Goal: Task Accomplishment & Management: Use online tool/utility

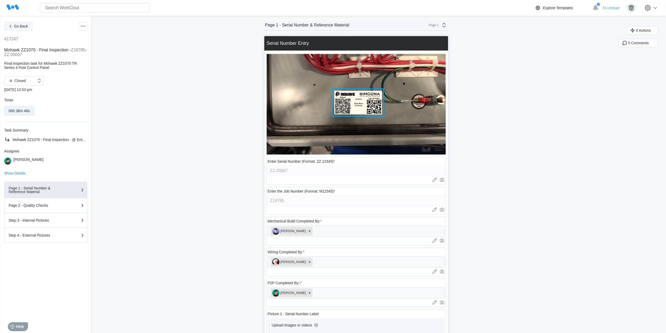
click at [25, 24] on span "Go Back" at bounding box center [21, 26] width 14 height 4
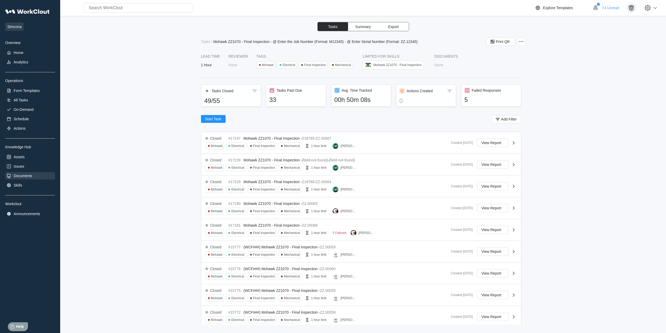
click at [31, 175] on div "Documents" at bounding box center [23, 176] width 19 height 4
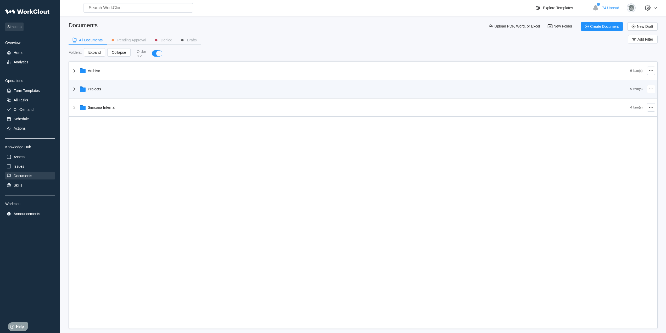
click at [97, 93] on div "Projects" at bounding box center [350, 89] width 559 height 14
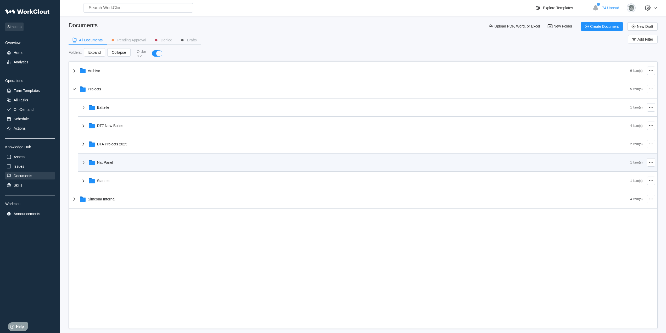
click at [129, 168] on div "Nat Panel" at bounding box center [355, 162] width 550 height 14
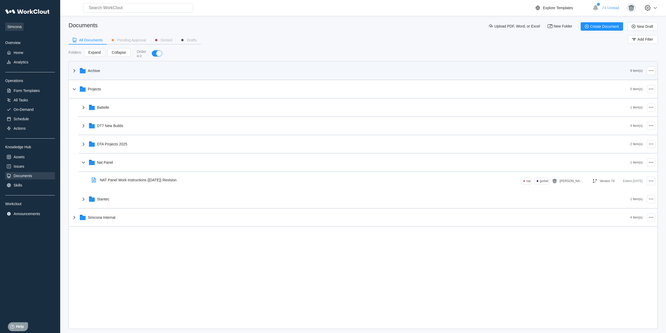
click at [114, 75] on div "Archive" at bounding box center [350, 71] width 559 height 14
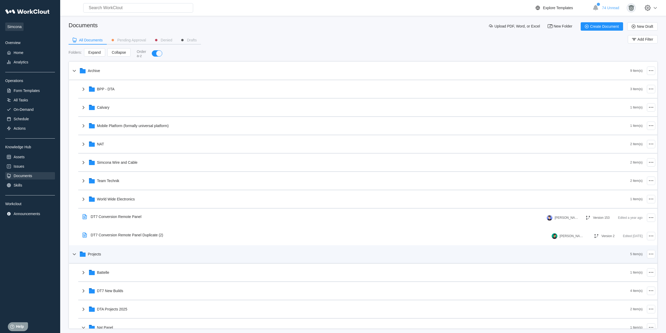
click at [116, 256] on div "Projects" at bounding box center [350, 254] width 559 height 14
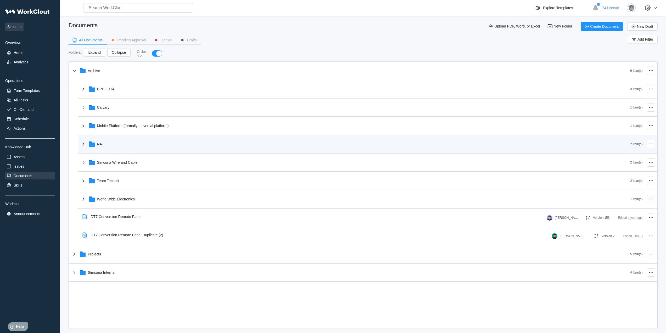
click at [110, 142] on div "NAT" at bounding box center [355, 144] width 550 height 14
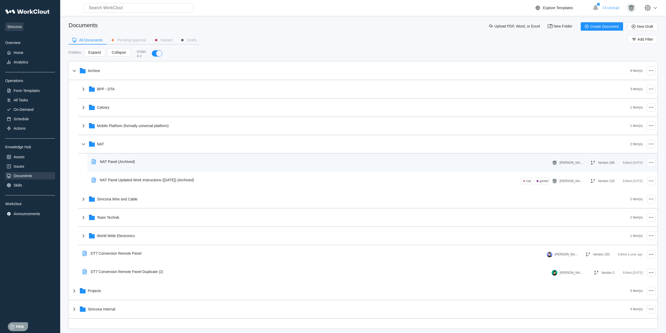
click at [140, 161] on div "NAT Panel (Archived)" at bounding box center [321, 161] width 462 height 12
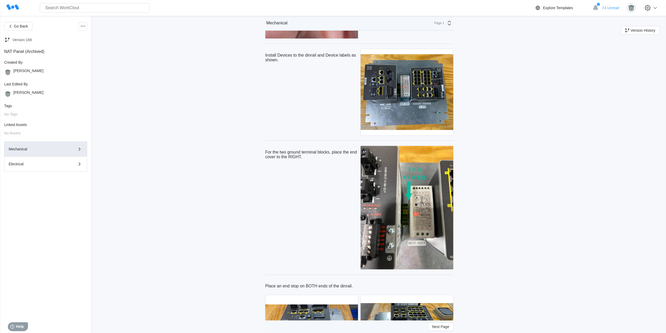
scroll to position [829, 0]
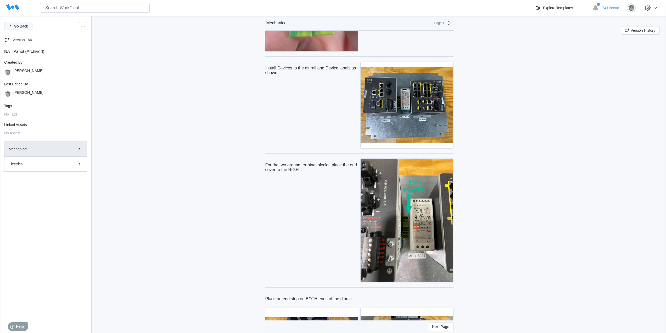
click at [17, 27] on span "Go Back" at bounding box center [21, 26] width 14 height 4
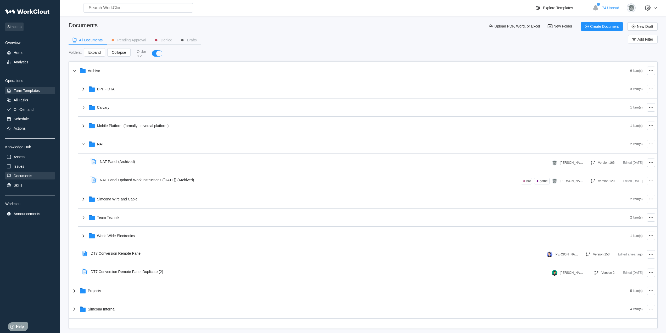
click at [35, 89] on div "Form Templates" at bounding box center [27, 90] width 26 height 4
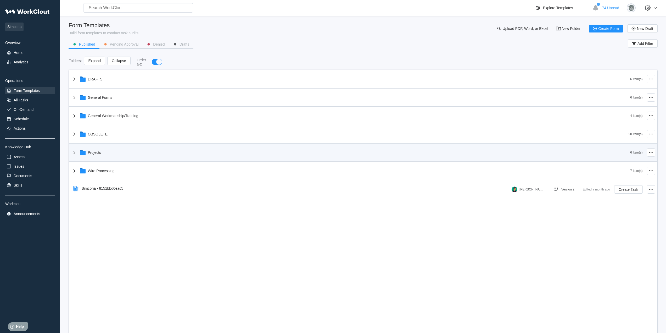
click at [129, 150] on div "Projects" at bounding box center [350, 153] width 559 height 14
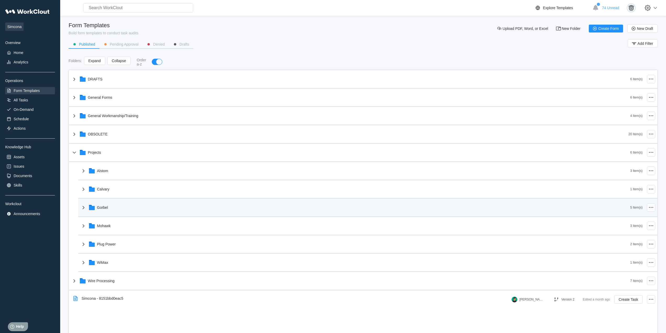
click at [125, 210] on div "Gorbel" at bounding box center [355, 207] width 550 height 14
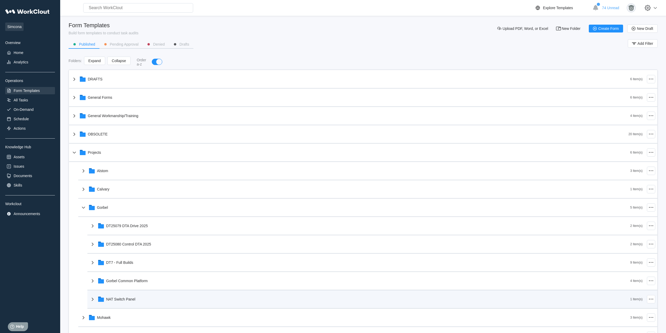
click at [134, 297] on div "NAT Switch Panel" at bounding box center [120, 299] width 29 height 4
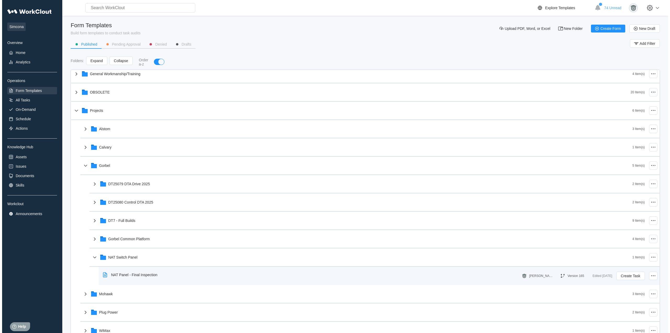
scroll to position [82, 0]
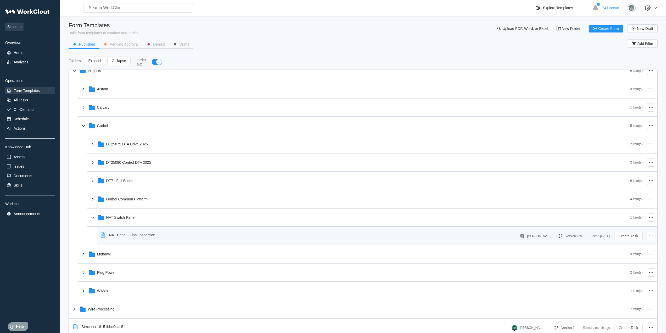
click at [155, 237] on div "NAT Panel - Final Inspection" at bounding box center [129, 235] width 61 height 12
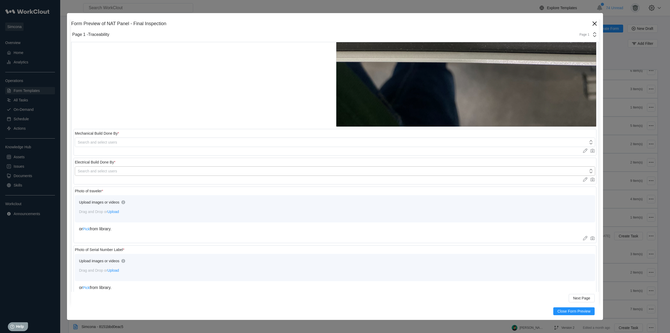
scroll to position [364, 0]
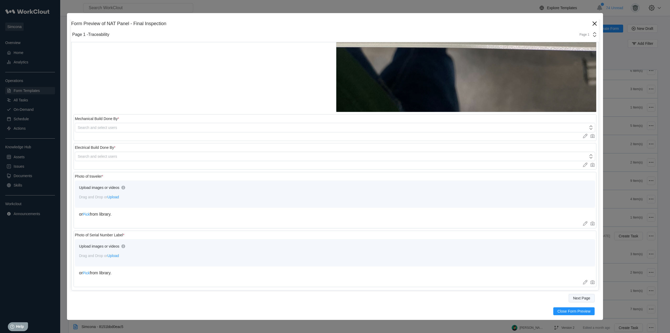
click at [577, 295] on button "Next Page" at bounding box center [582, 298] width 26 height 8
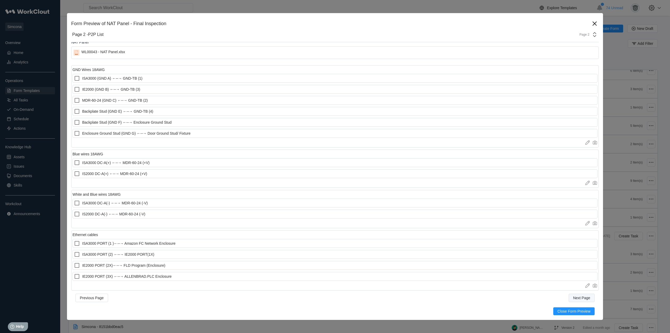
click at [578, 296] on span "Next Page" at bounding box center [581, 298] width 17 height 4
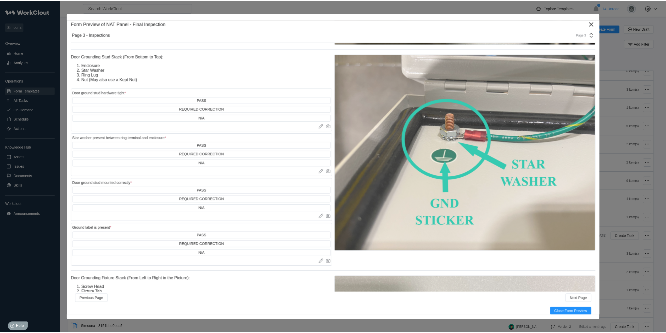
scroll to position [8870, 0]
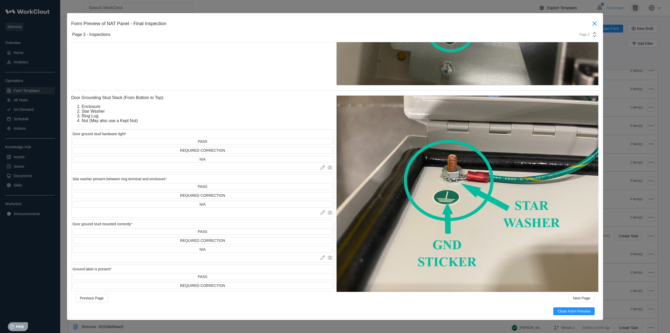
click at [592, 21] on icon at bounding box center [594, 23] width 8 height 8
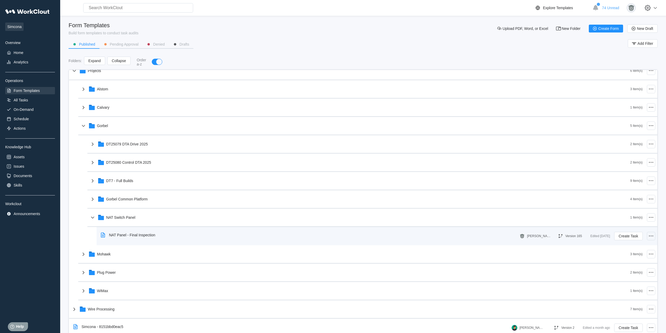
click at [651, 236] on circle at bounding box center [651, 235] width 1 height 1
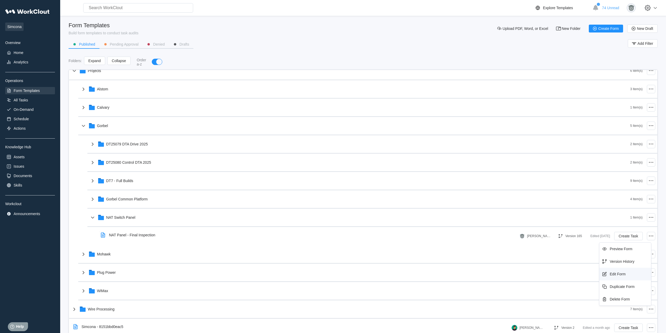
click at [620, 272] on div "Edit Form" at bounding box center [618, 274] width 16 height 4
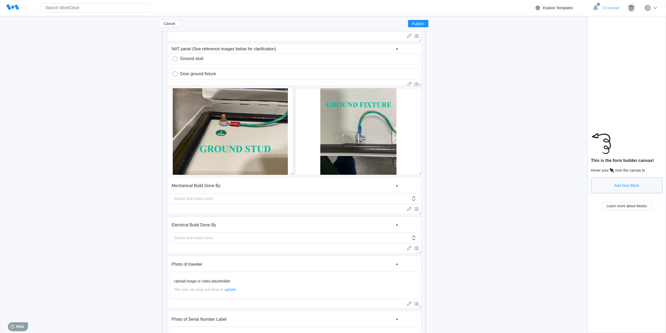
scroll to position [307, 0]
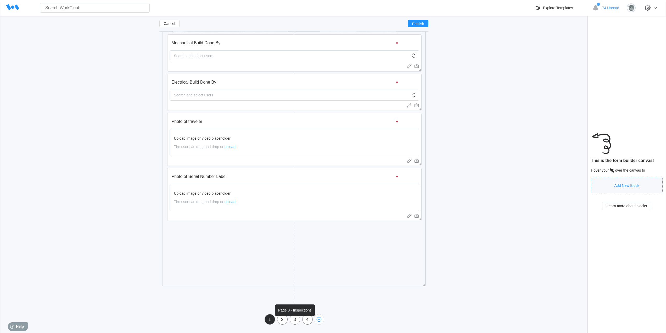
click at [294, 319] on div "3" at bounding box center [295, 319] width 10 height 5
type input "Page 3 - Inspections"
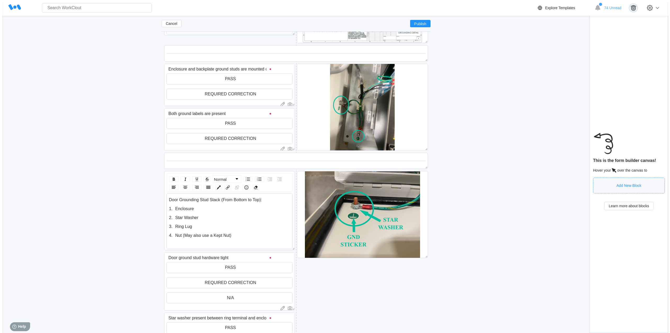
scroll to position [4285, 0]
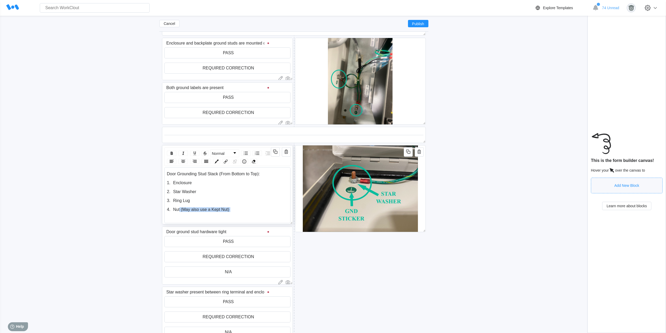
drag, startPoint x: 230, startPoint y: 210, endPoint x: 180, endPoint y: 210, distance: 50.3
click at [180, 210] on div "Nut (May also use a Kept Nut)" at bounding box center [230, 209] width 115 height 5
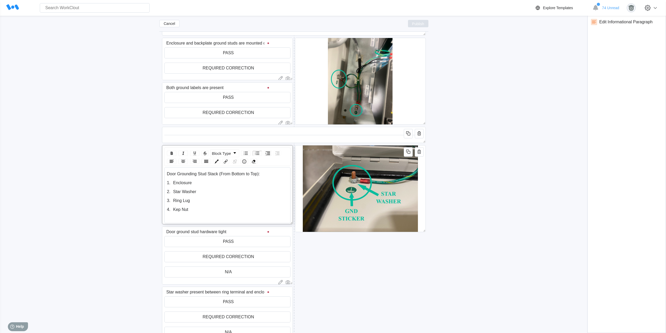
click at [413, 24] on span "Publish" at bounding box center [418, 23] width 12 height 3
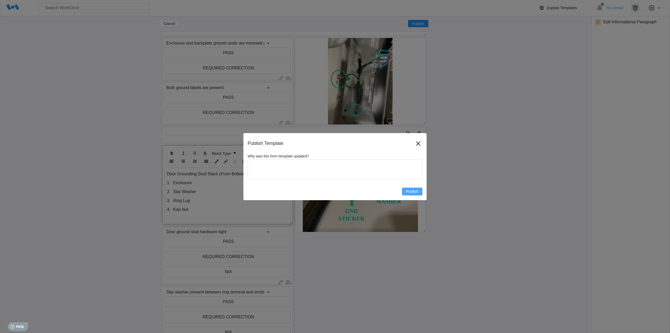
click at [406, 188] on button "Publish" at bounding box center [412, 191] width 20 height 8
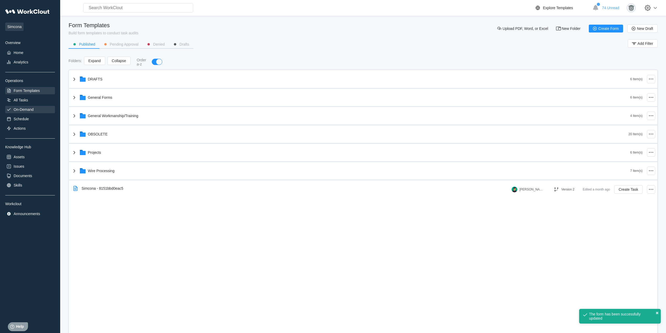
click at [20, 107] on div "On-Demand" at bounding box center [24, 109] width 20 height 4
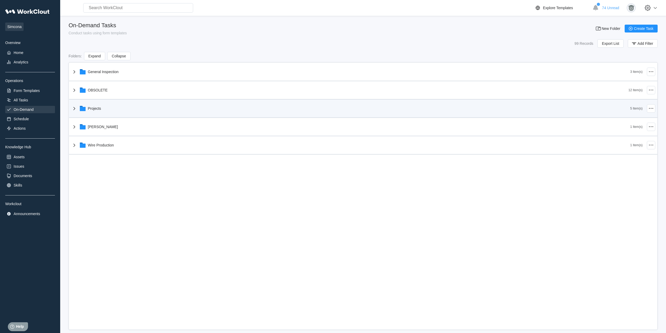
click at [114, 113] on div "Projects" at bounding box center [350, 109] width 559 height 14
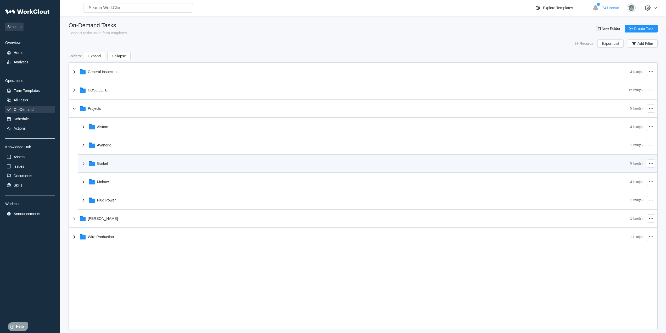
click at [119, 167] on div "Gorbel" at bounding box center [355, 164] width 550 height 14
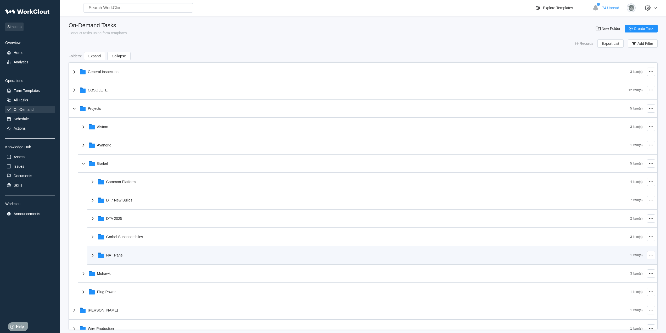
click at [131, 258] on div "NAT Panel" at bounding box center [360, 255] width 541 height 14
click at [133, 256] on div "NAT Panel" at bounding box center [360, 255] width 541 height 14
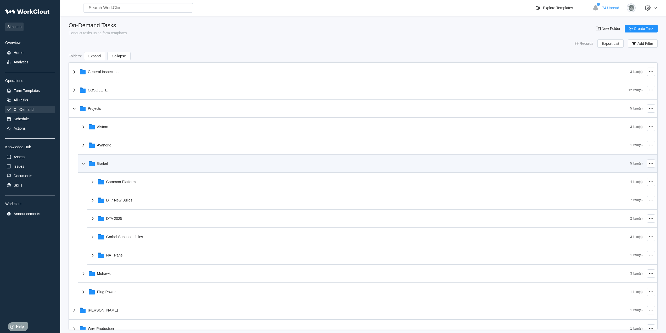
click at [131, 165] on div "Gorbel" at bounding box center [355, 164] width 550 height 14
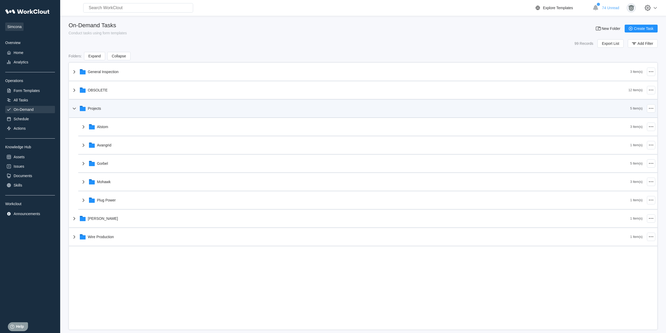
click at [102, 101] on div "Projects 5 Item(s)" at bounding box center [363, 108] width 588 height 18
